Goal: Contribute content: Contribute content

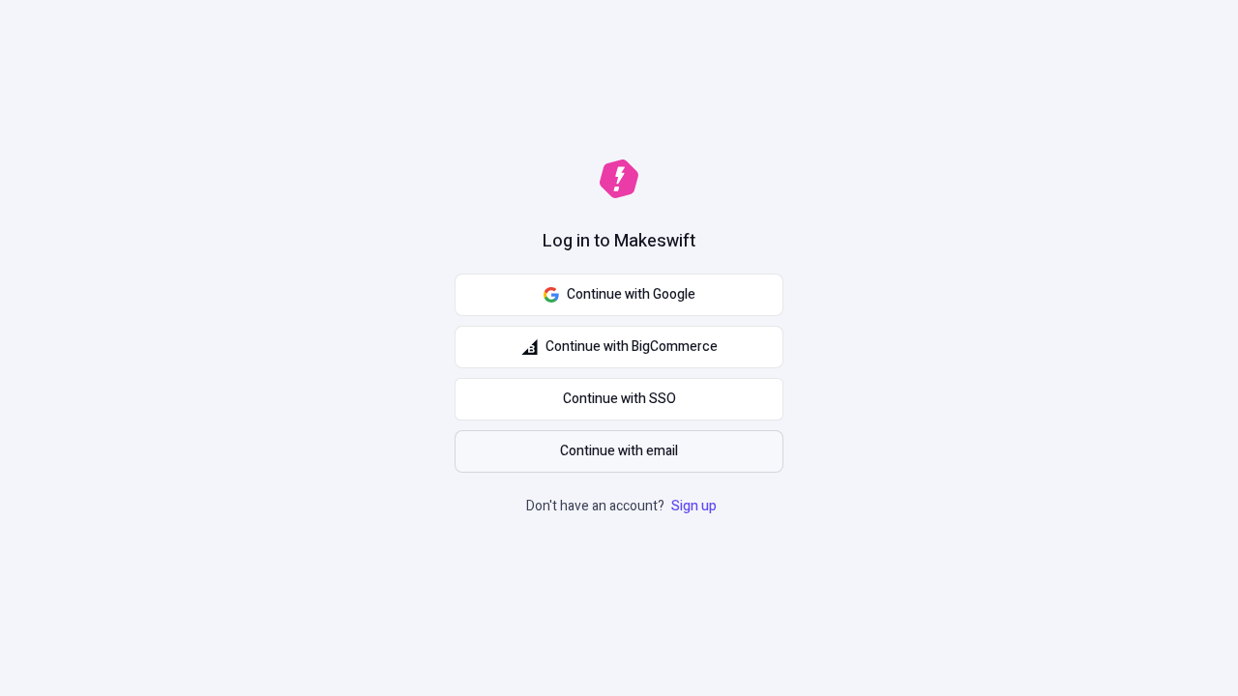
click at [619, 452] on span "Continue with email" at bounding box center [619, 451] width 118 height 21
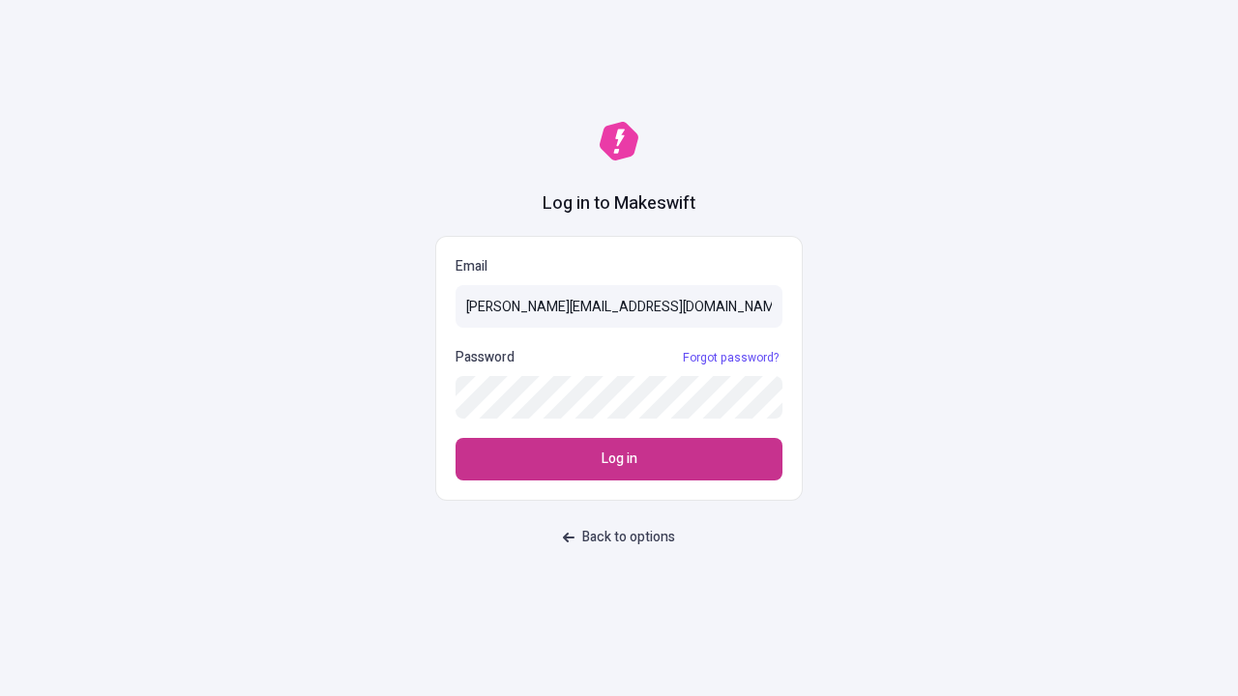
click at [619, 459] on span "Log in" at bounding box center [620, 459] width 36 height 21
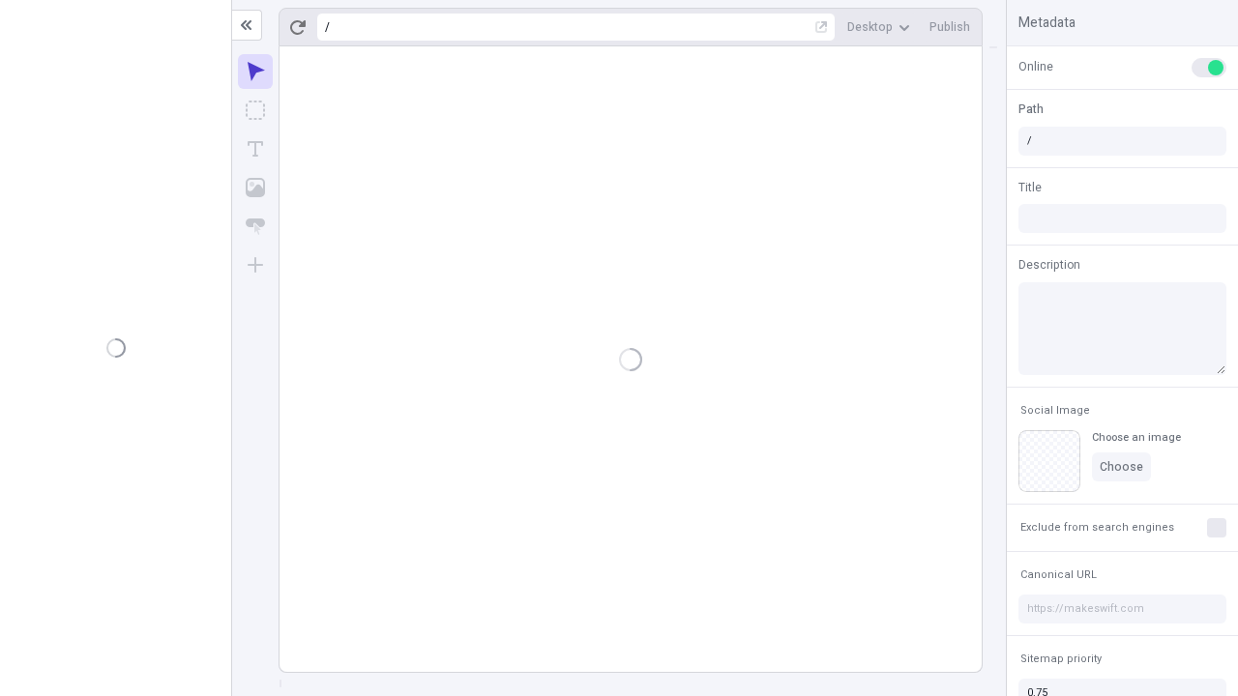
type input "/deep-link-acidus"
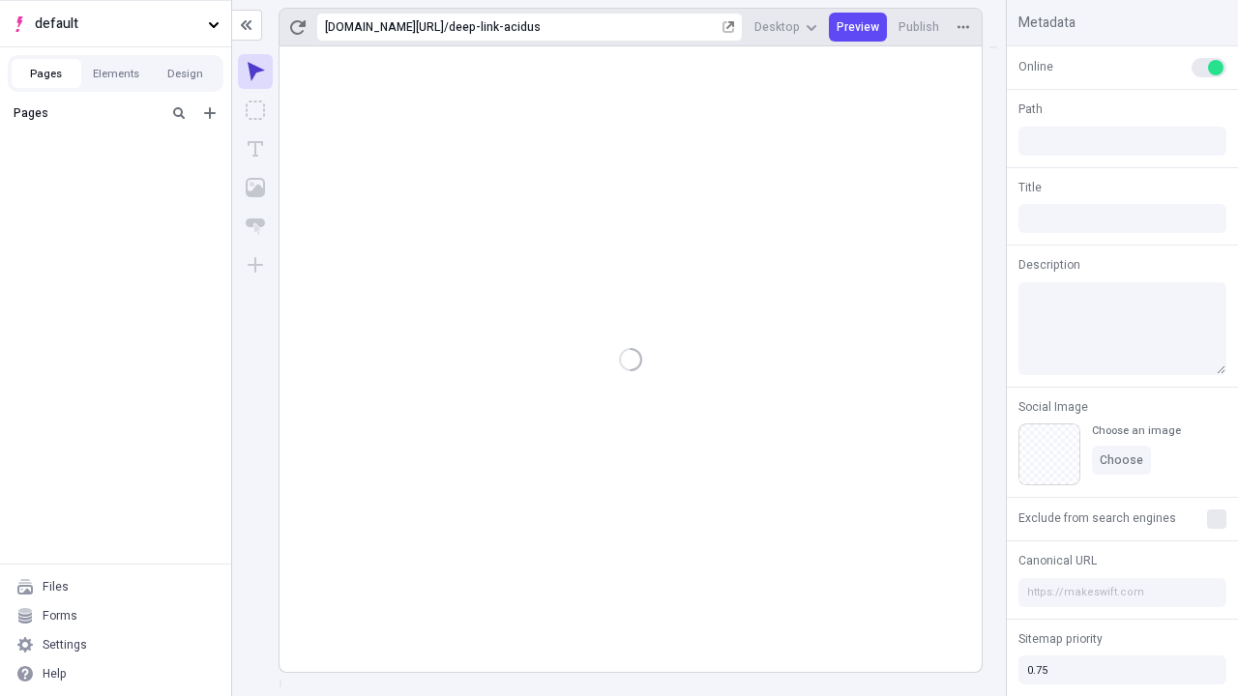
type input "/deep-link-acidus"
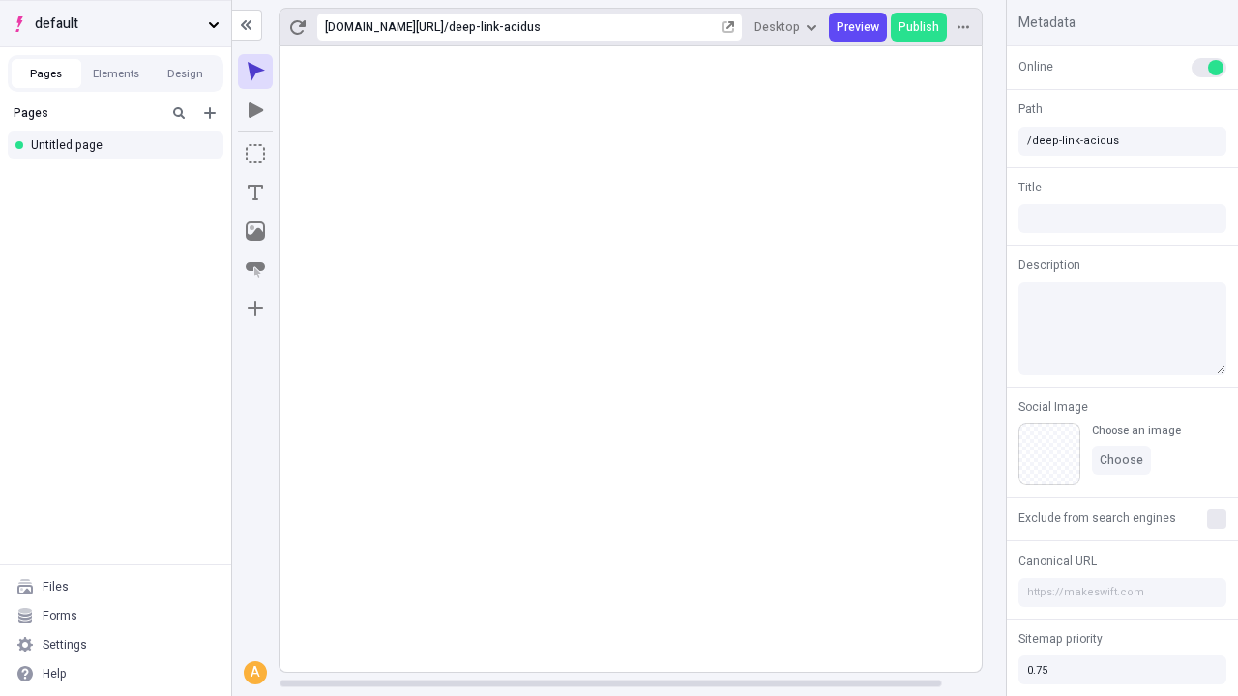
click at [115, 23] on span "default" at bounding box center [117, 24] width 165 height 21
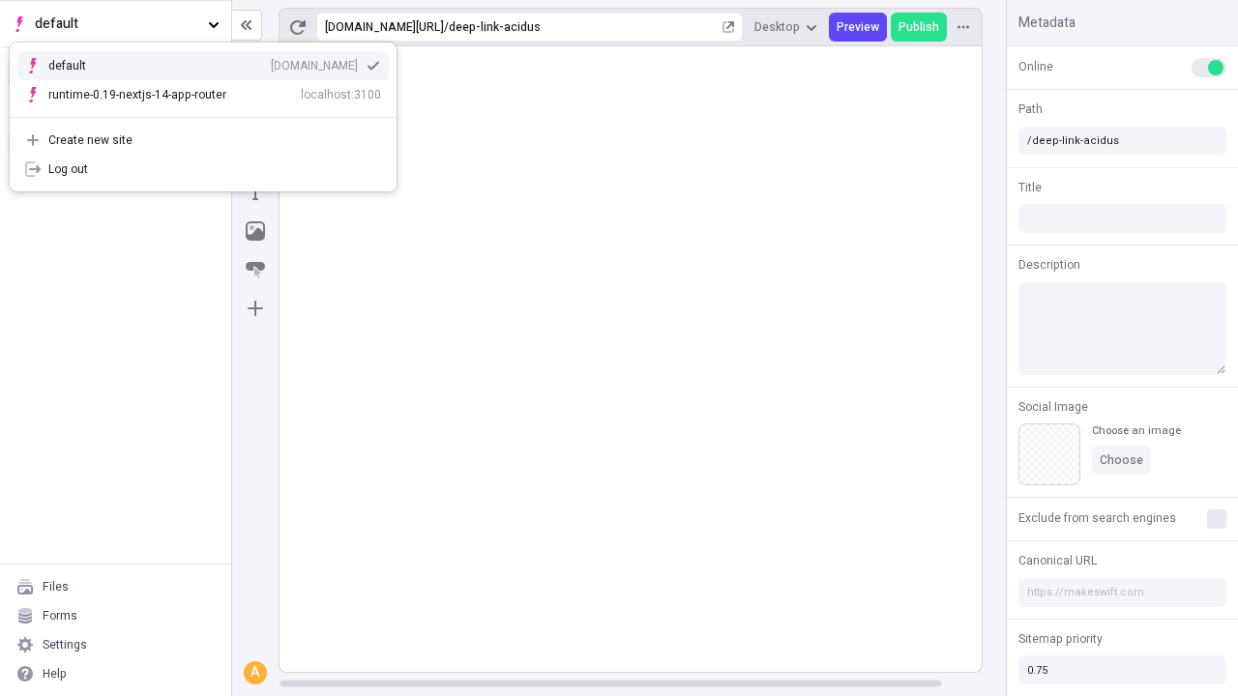
click at [271, 62] on div "qee9k4dy7d.staging.makeswift.site" at bounding box center [314, 65] width 87 height 15
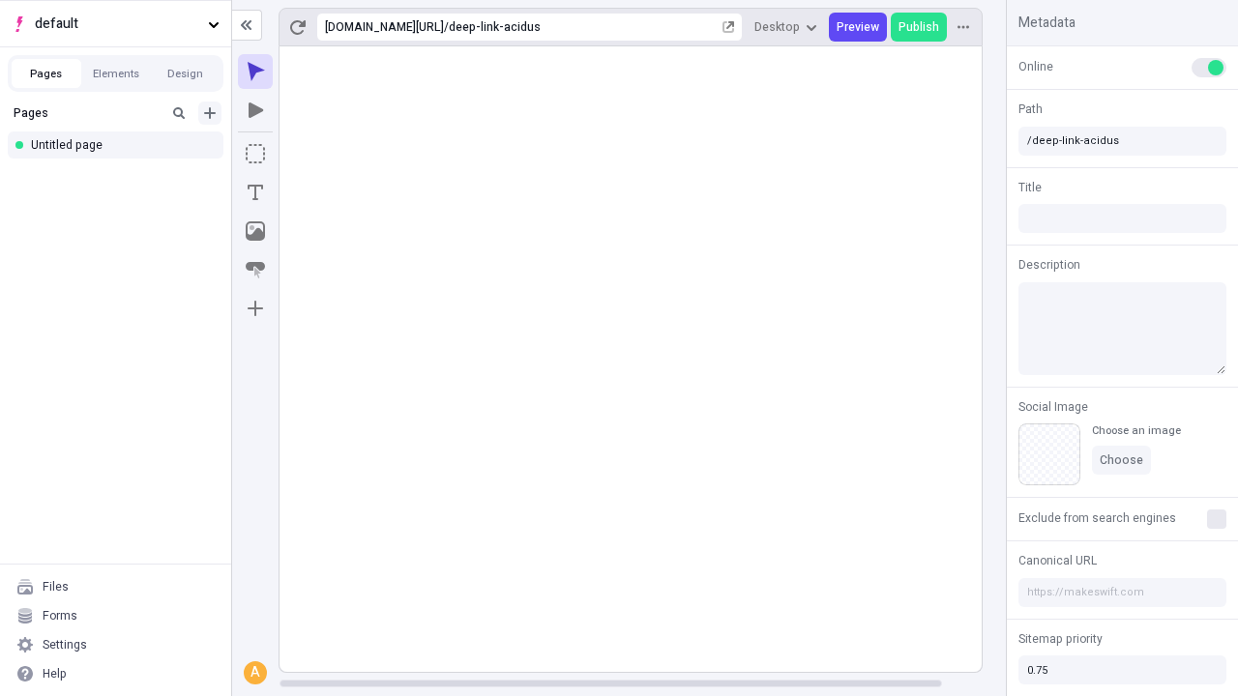
click at [210, 113] on icon "Add new" at bounding box center [210, 113] width 12 height 12
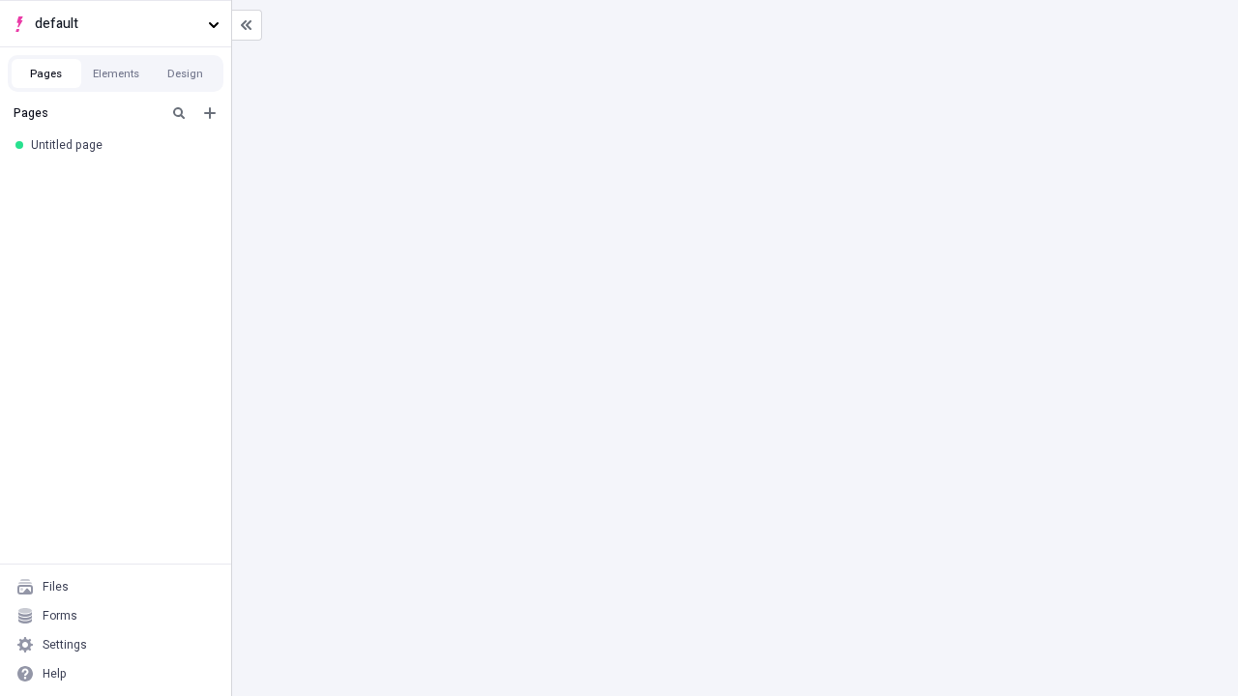
click at [121, 176] on div "Blank page" at bounding box center [121, 177] width 186 height 29
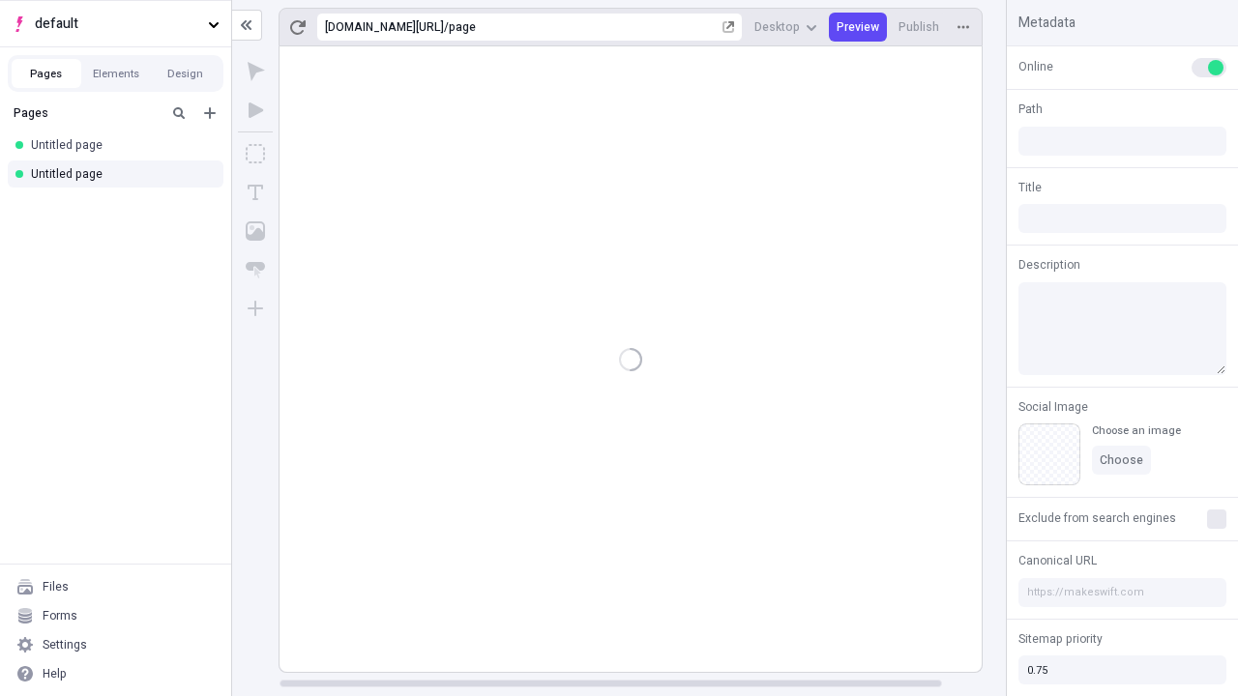
type input "/page"
click at [255, 154] on icon "Box" at bounding box center [255, 153] width 19 height 19
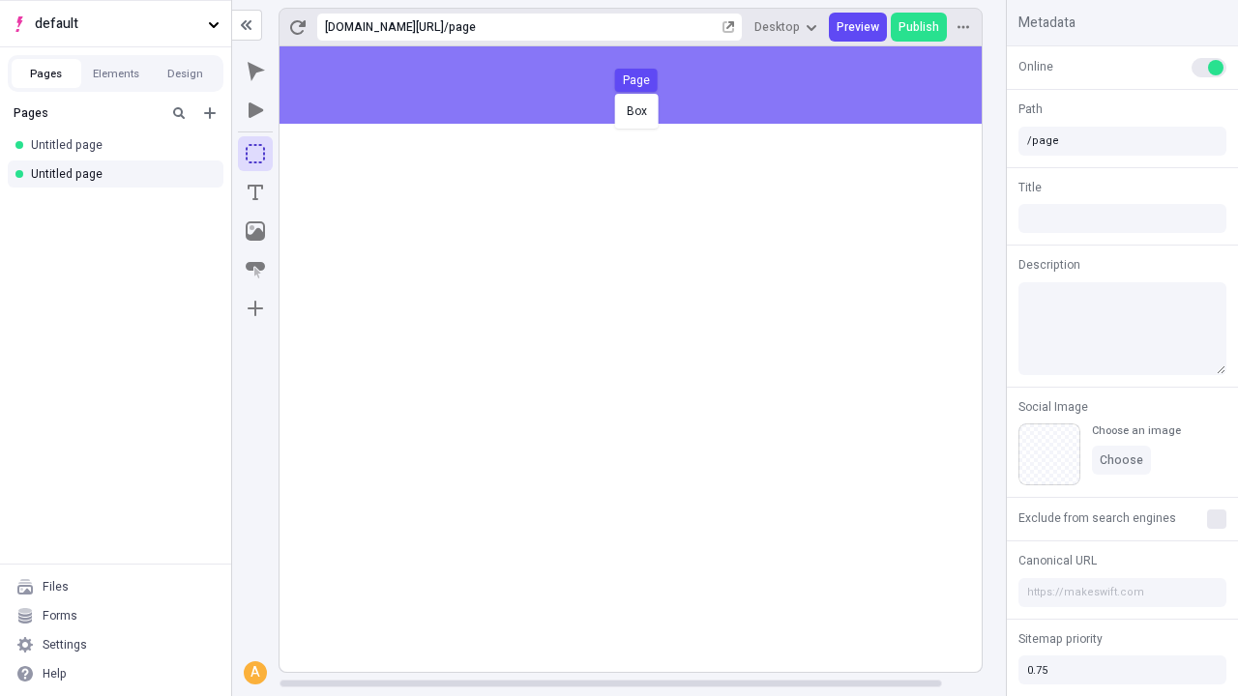
click at [650, 85] on div "Box Page" at bounding box center [619, 348] width 1238 height 696
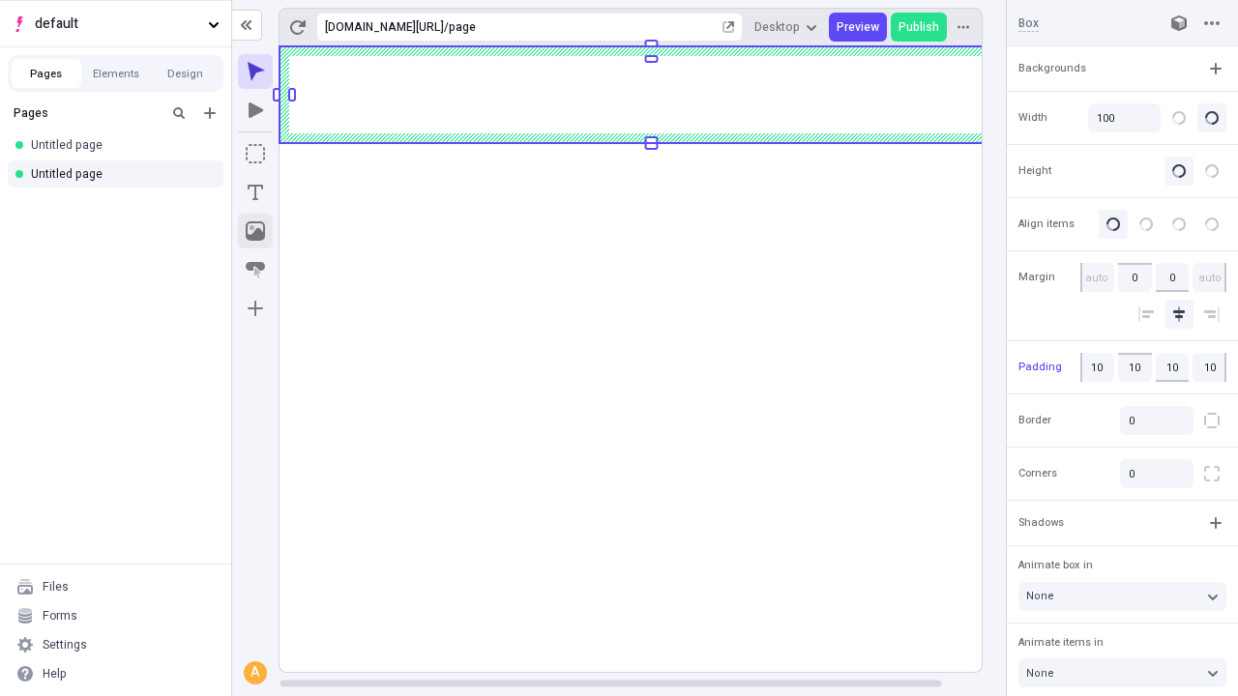
click at [255, 231] on icon "Image" at bounding box center [255, 230] width 19 height 19
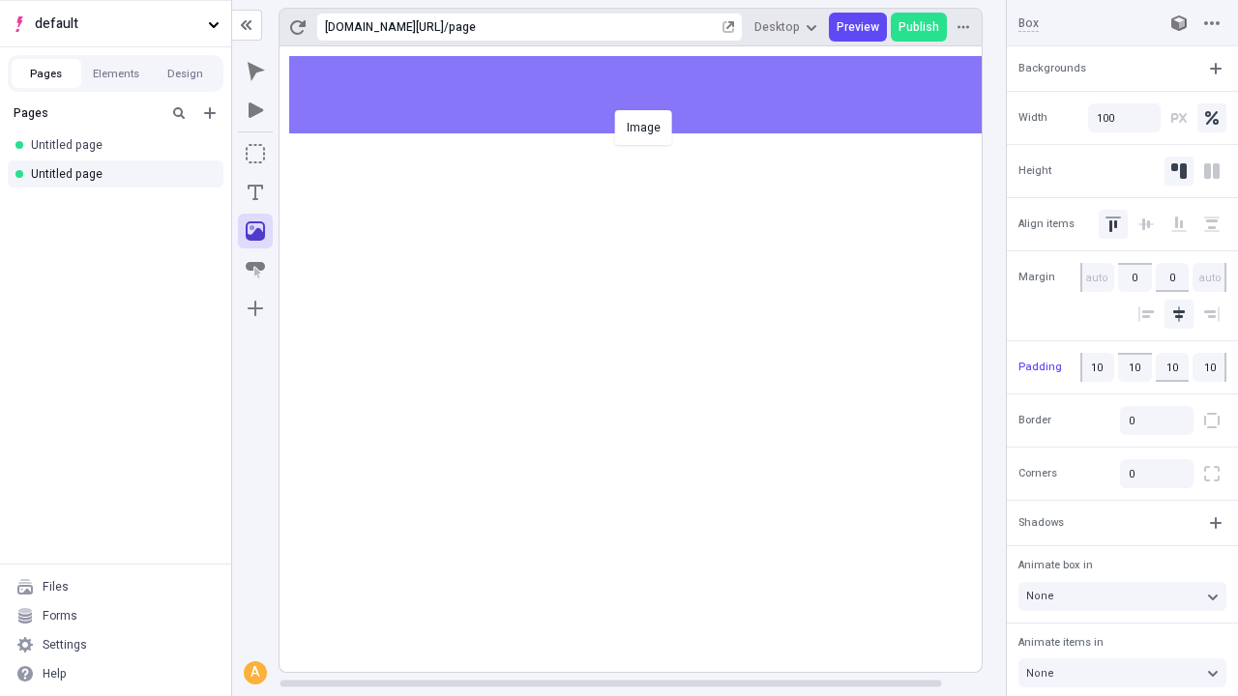
click at [650, 95] on div "Image" at bounding box center [619, 348] width 1238 height 696
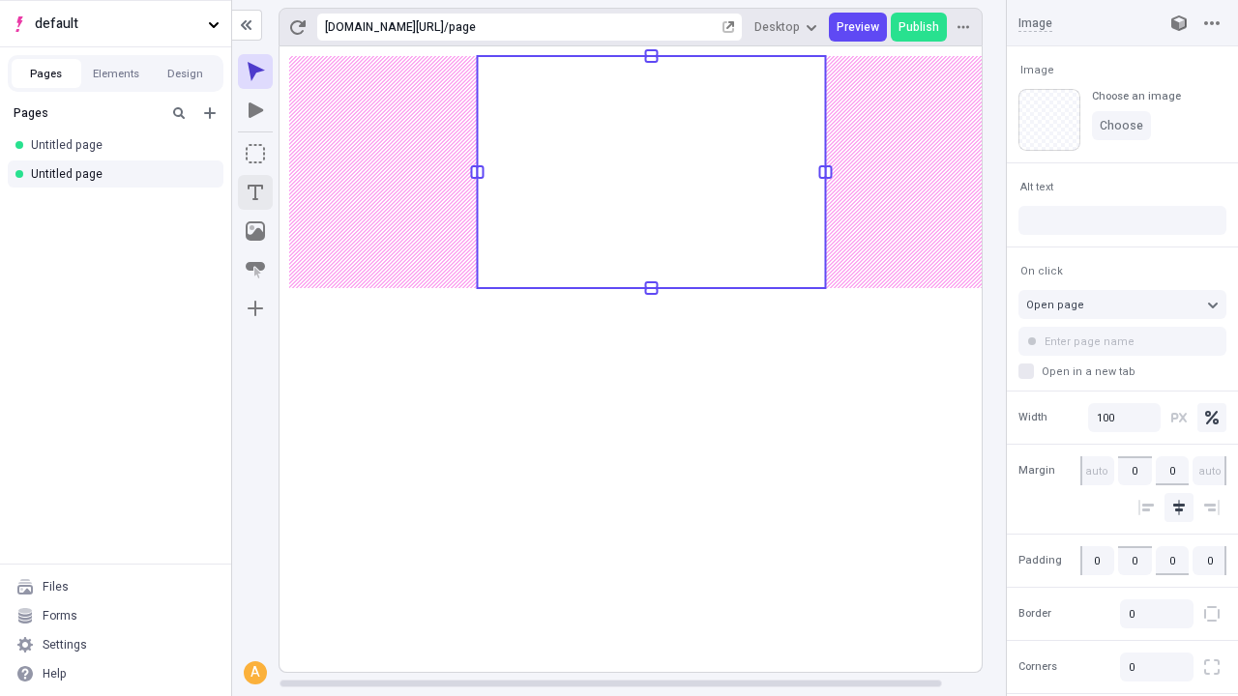
click at [255, 192] on icon "Text" at bounding box center [255, 192] width 15 height 15
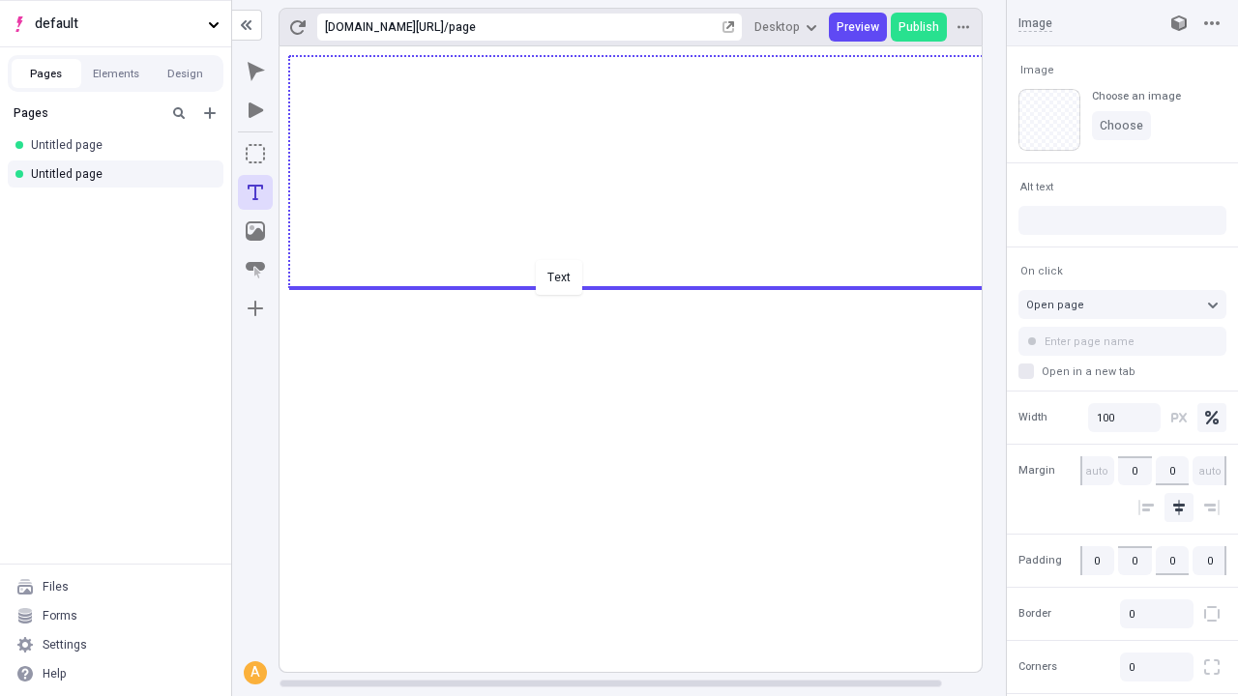
click at [650, 286] on div "Text" at bounding box center [619, 348] width 1238 height 696
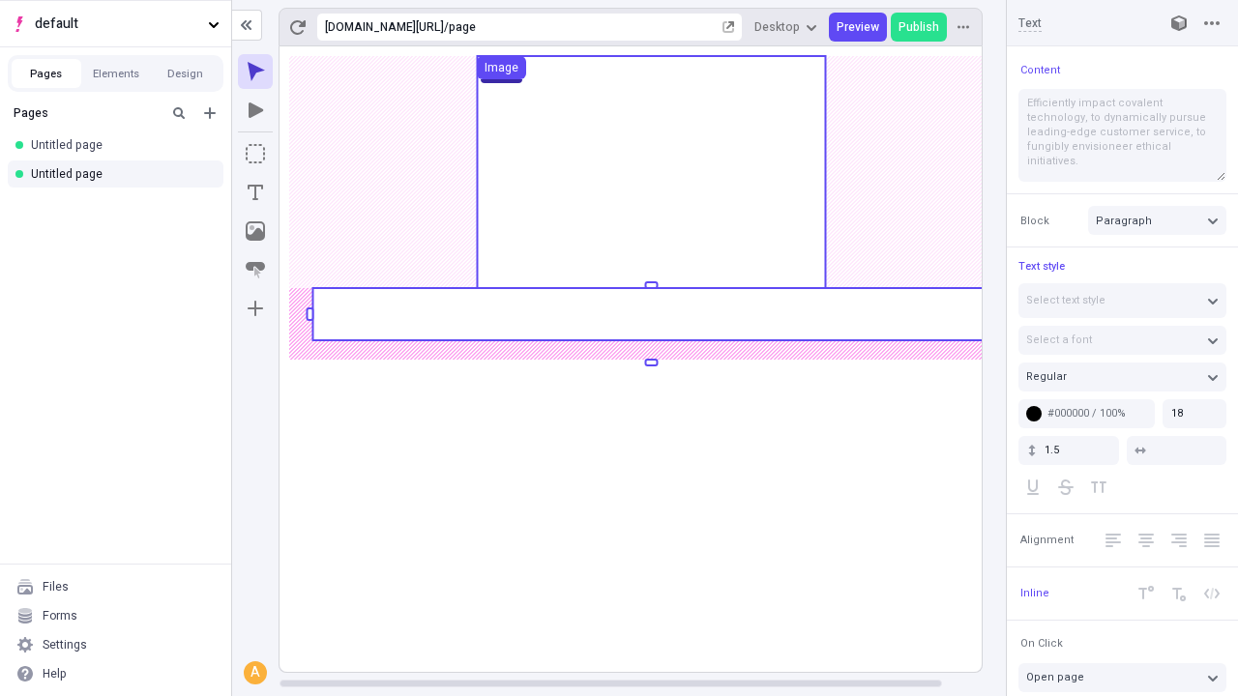
click at [650, 314] on rect at bounding box center [650, 314] width 677 height 52
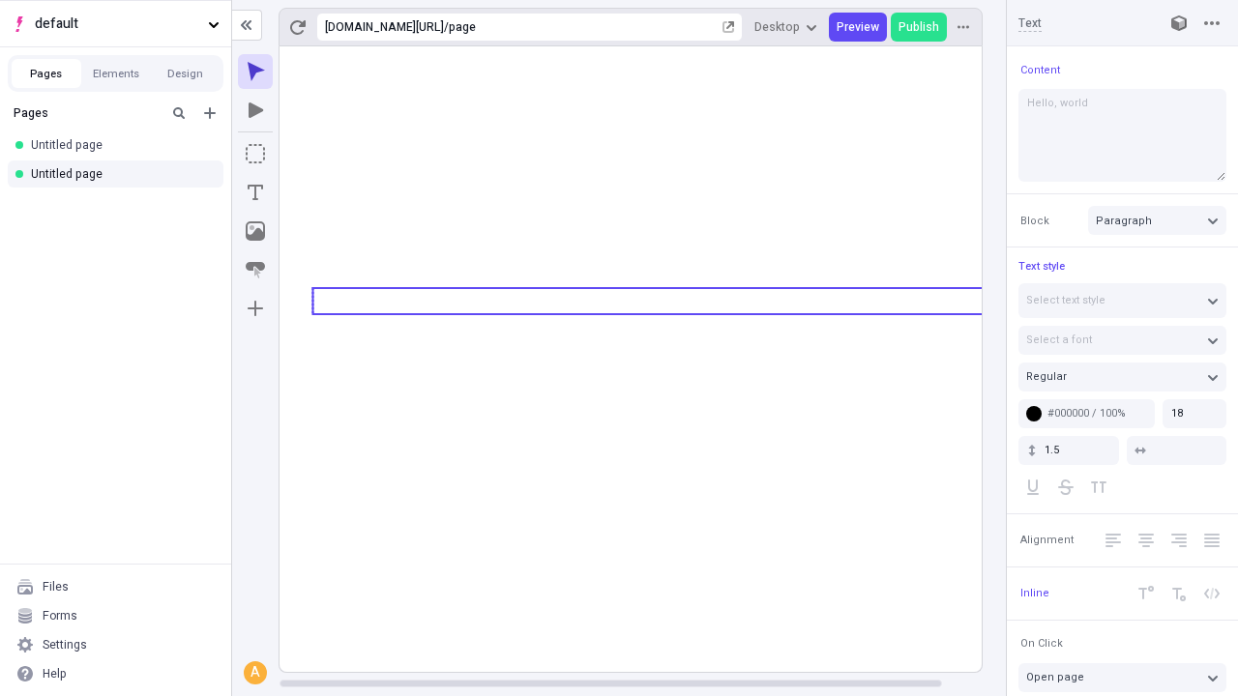
type textarea "Hello, world!"
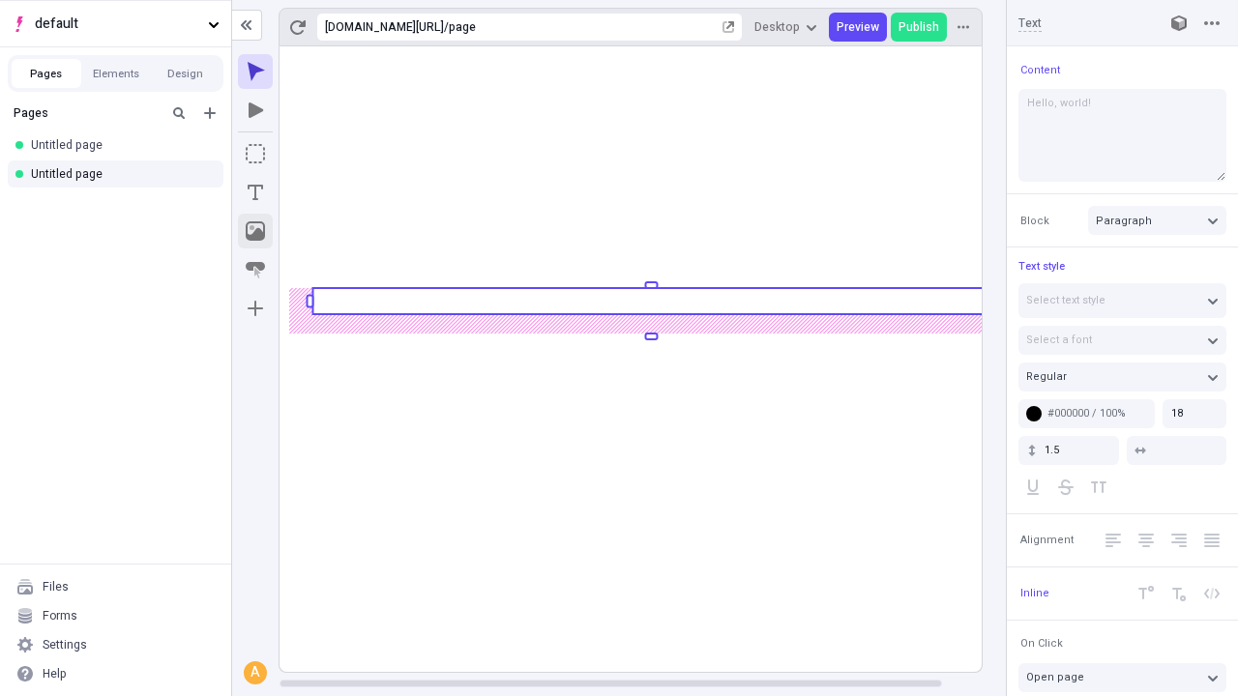
click at [255, 231] on icon "Image" at bounding box center [255, 230] width 19 height 19
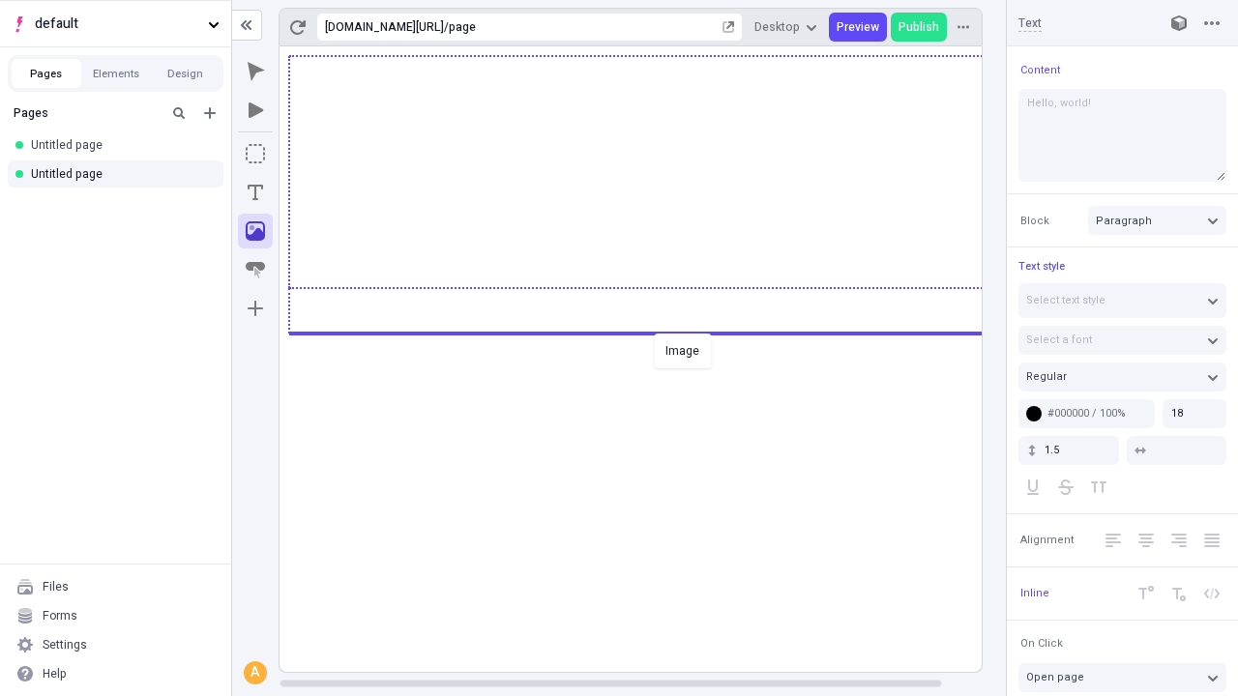
click at [650, 332] on div "Image" at bounding box center [619, 348] width 1238 height 696
